Goal: Find contact information: Find contact information

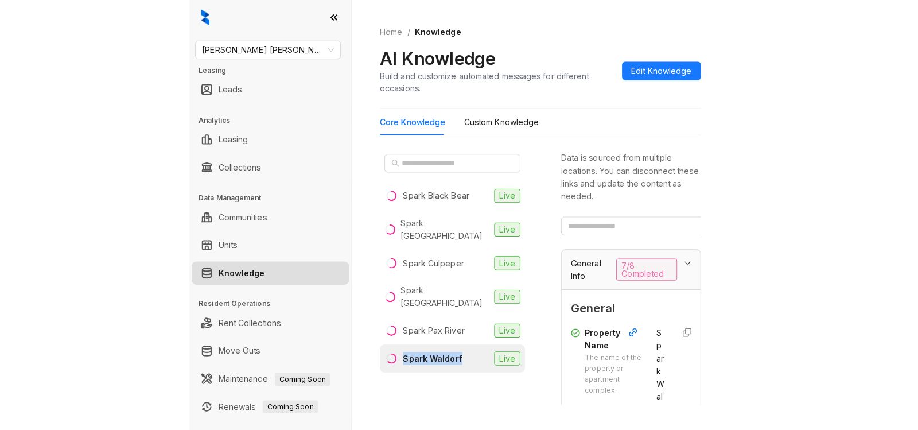
scroll to position [185, 0]
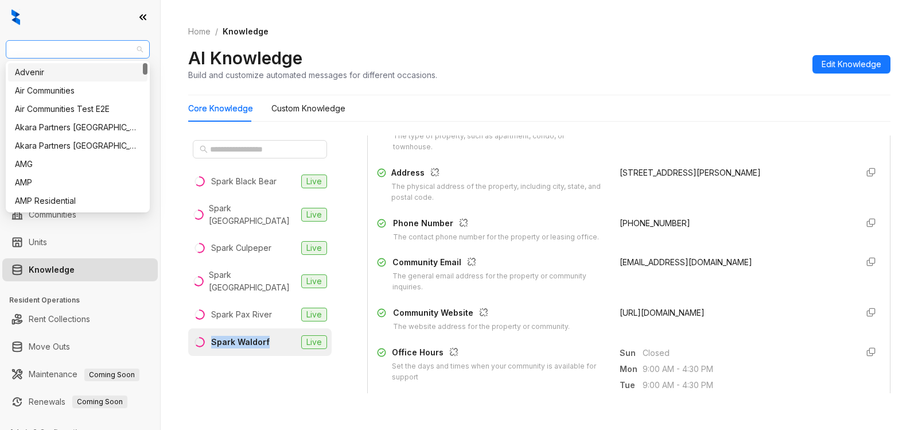
click at [101, 49] on span "[PERSON_NAME] [PERSON_NAME]" at bounding box center [78, 49] width 130 height 17
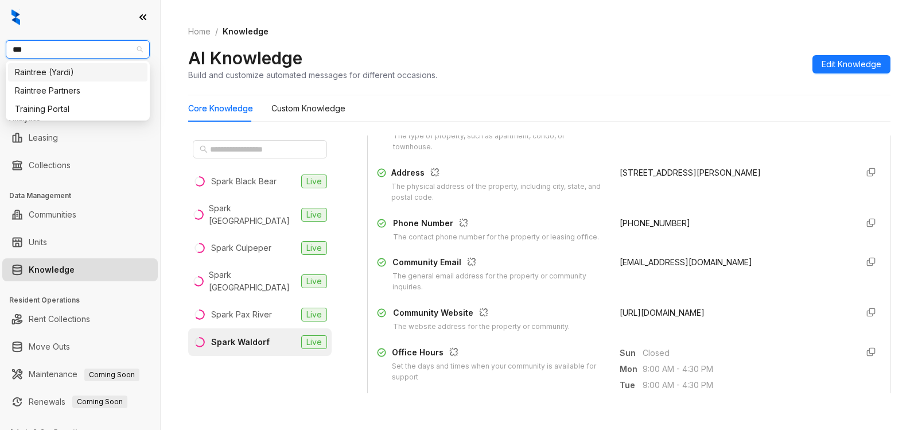
type input "****"
click at [80, 91] on div "Raintree Partners" at bounding box center [78, 90] width 126 height 13
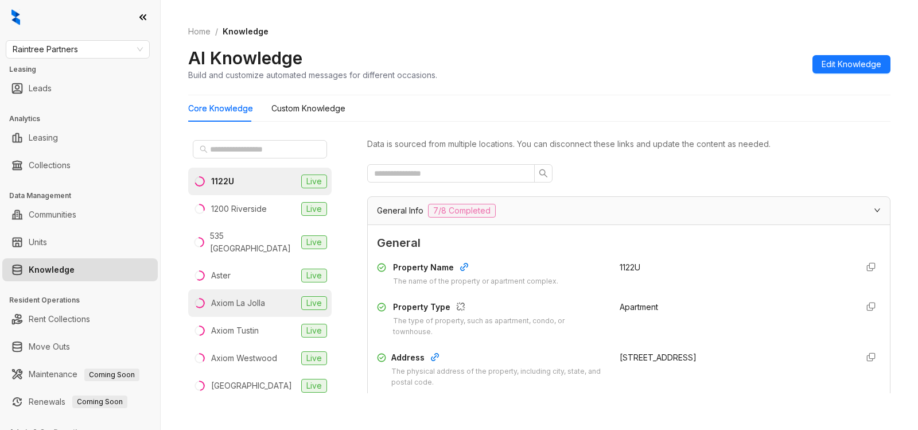
click at [238, 297] on div "Axiom La Jolla" at bounding box center [238, 303] width 54 height 13
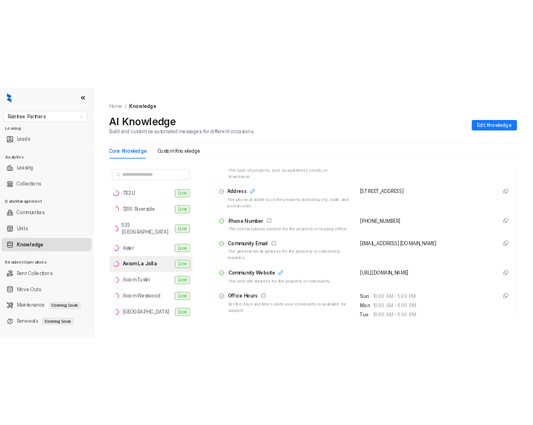
scroll to position [190, 0]
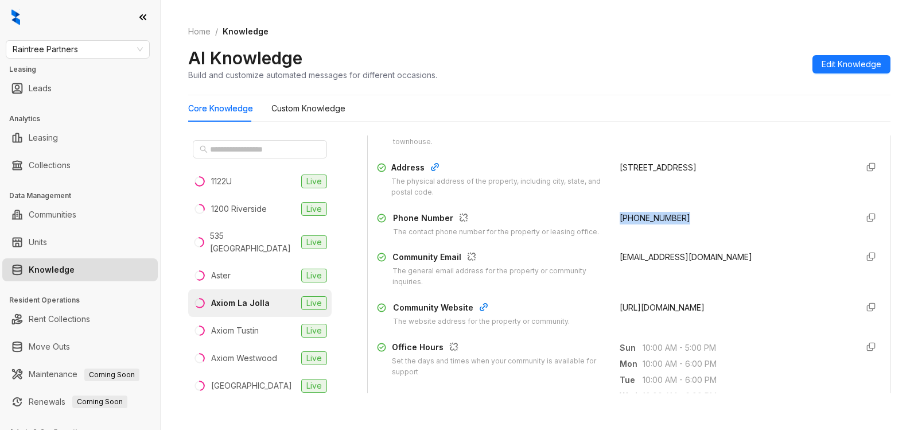
drag, startPoint x: 608, startPoint y: 217, endPoint x: 702, endPoint y: 222, distance: 93.6
click at [702, 222] on div "[PHONE_NUMBER]" at bounding box center [734, 225] width 229 height 26
